Goal: Find specific page/section: Find specific page/section

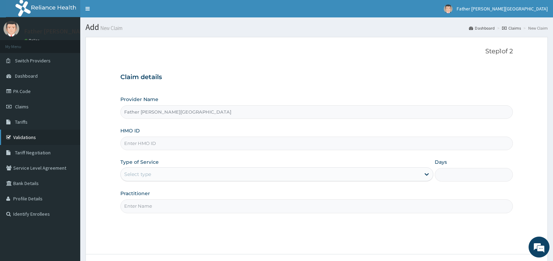
click at [35, 137] on link "Validations" at bounding box center [40, 137] width 80 height 15
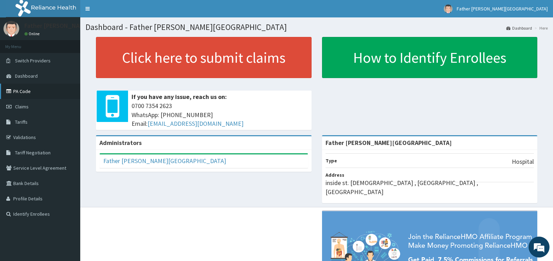
click at [23, 91] on link "PA Code" at bounding box center [40, 91] width 80 height 15
